Goal: Transaction & Acquisition: Book appointment/travel/reservation

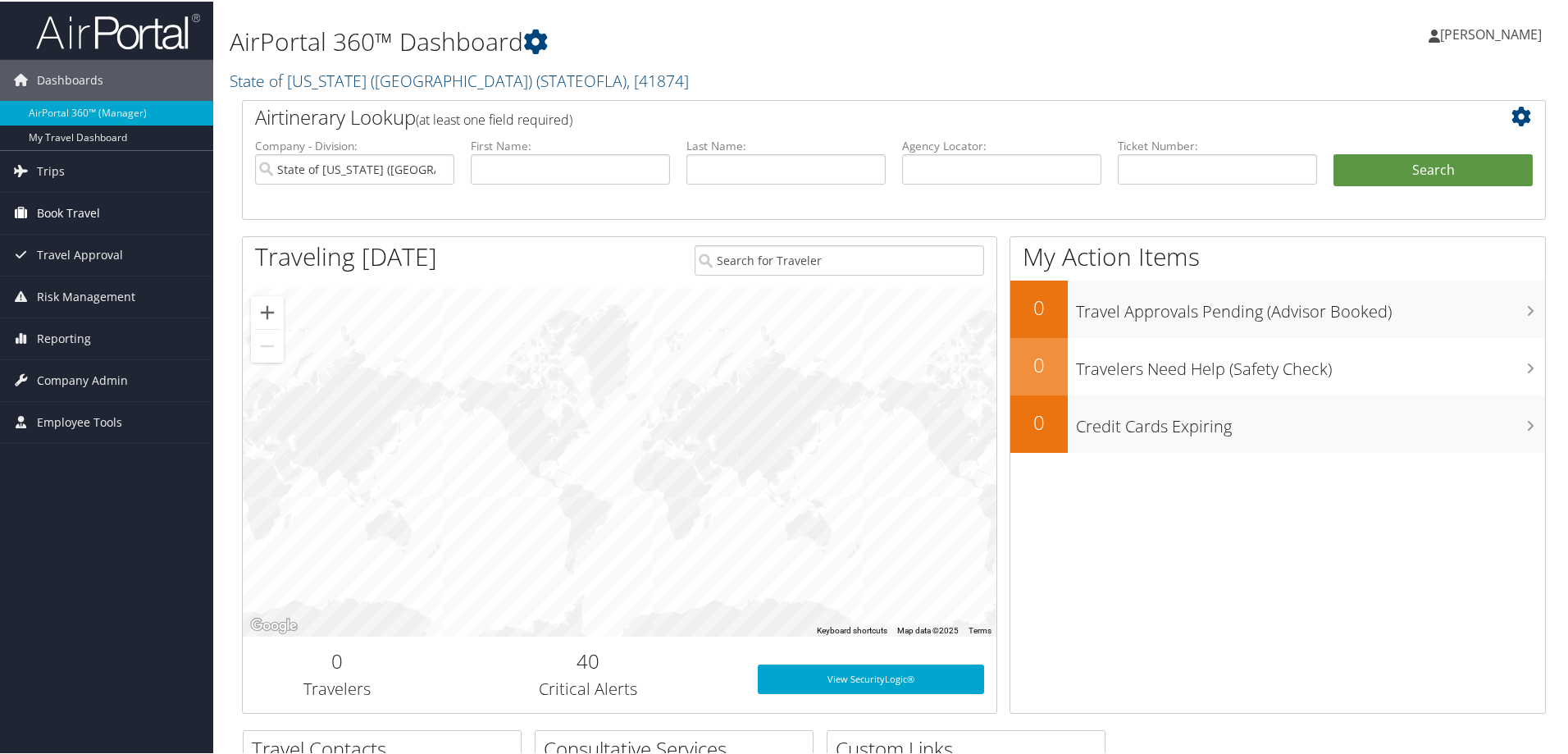
click at [89, 217] on span "Book Travel" at bounding box center [68, 211] width 64 height 41
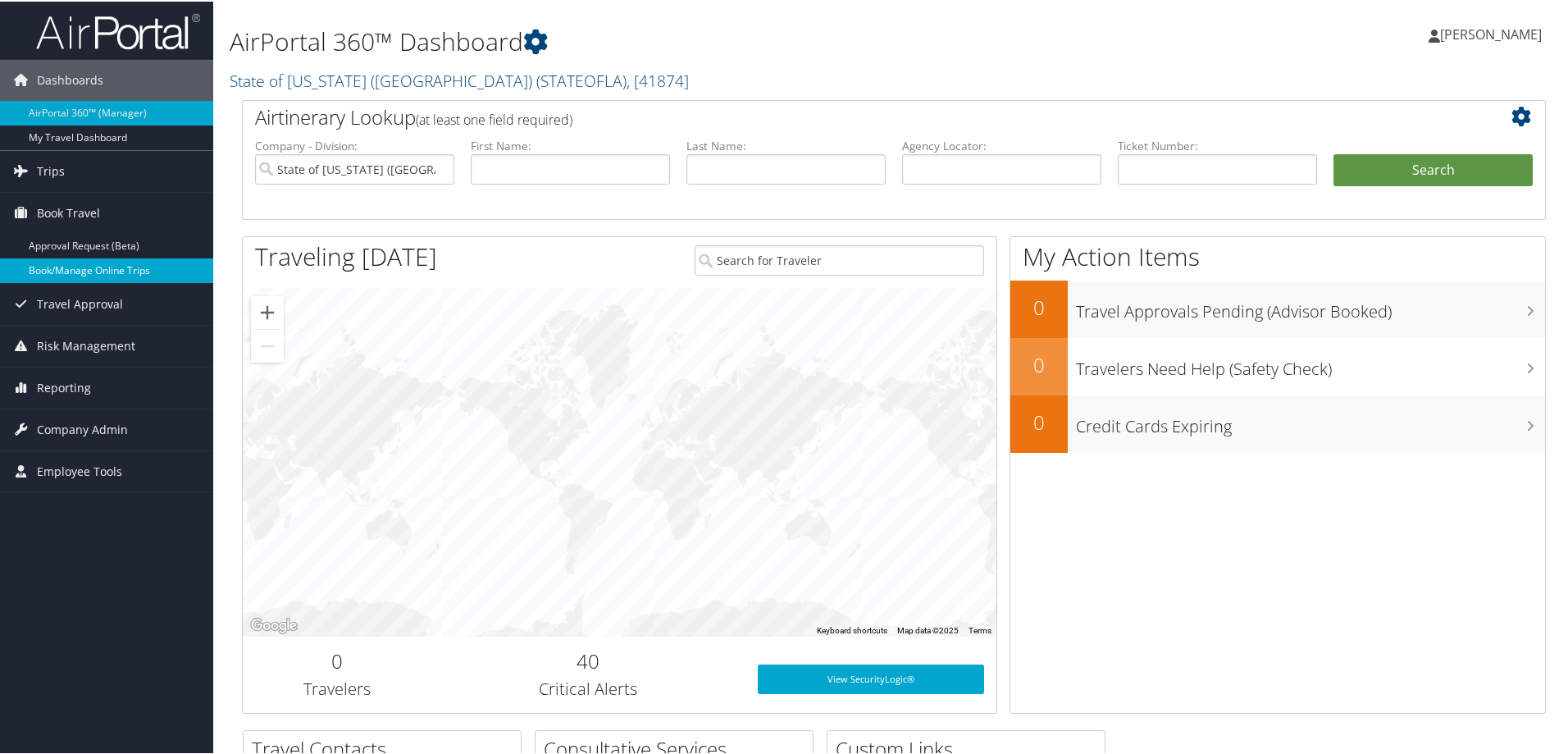
click at [84, 274] on link "Book/Manage Online Trips" at bounding box center [106, 270] width 213 height 25
